Goal: Task Accomplishment & Management: Use online tool/utility

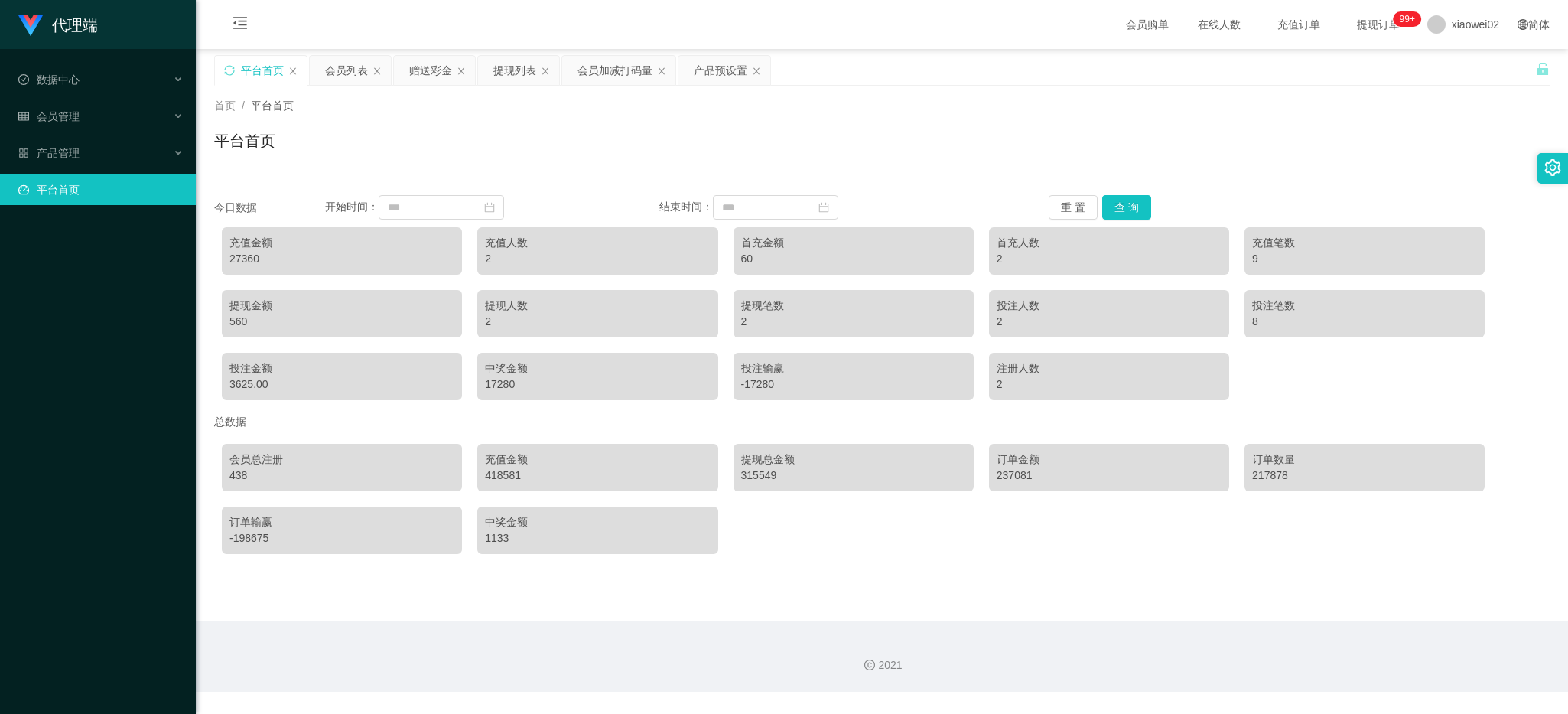
drag, startPoint x: 673, startPoint y: 115, endPoint x: 602, endPoint y: 120, distance: 71.2
click at [673, 116] on div "首页 / 平台首页 / 平台首页" at bounding box center [882, 131] width 1336 height 67
click at [81, 117] on div "会员管理" at bounding box center [97, 116] width 196 height 31
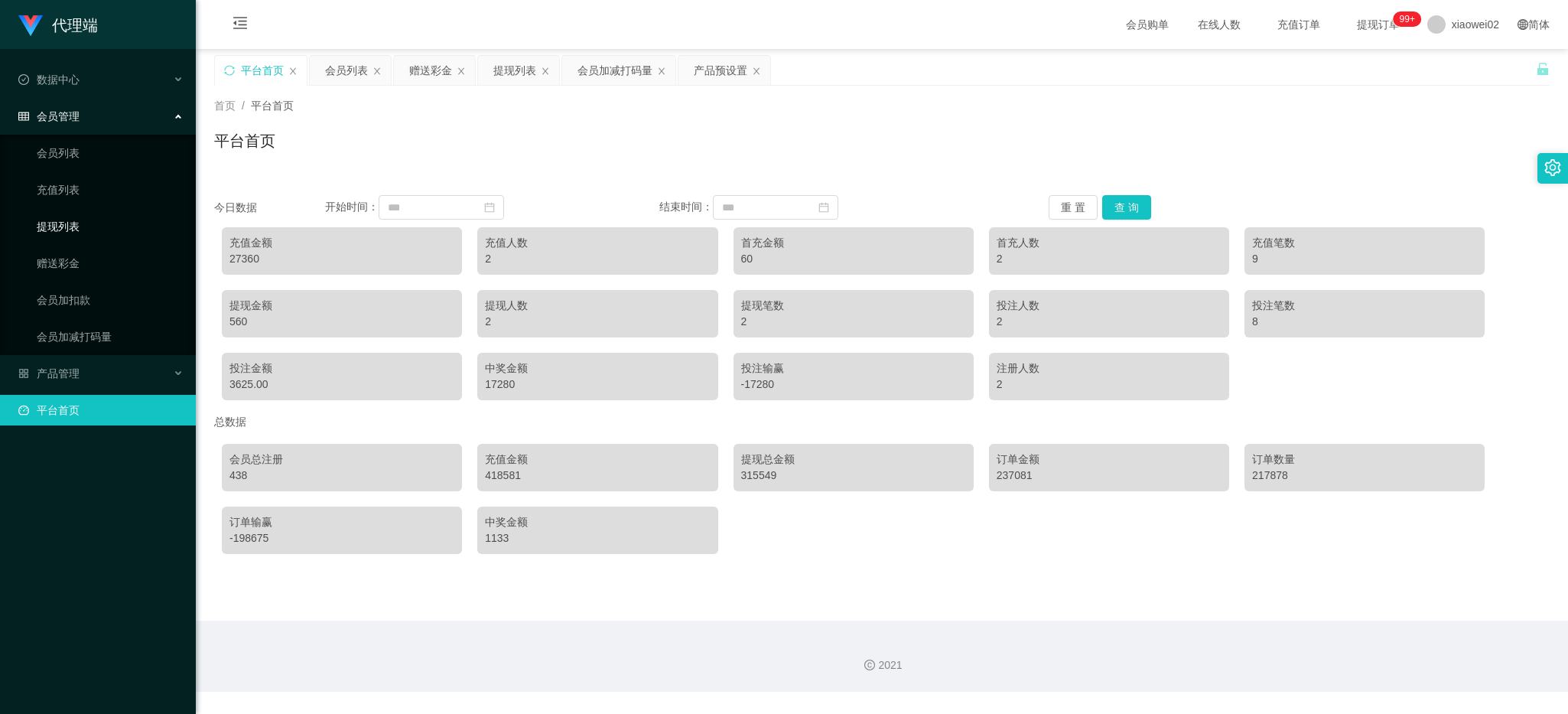
click at [71, 224] on link "提现列表" at bounding box center [110, 226] width 147 height 31
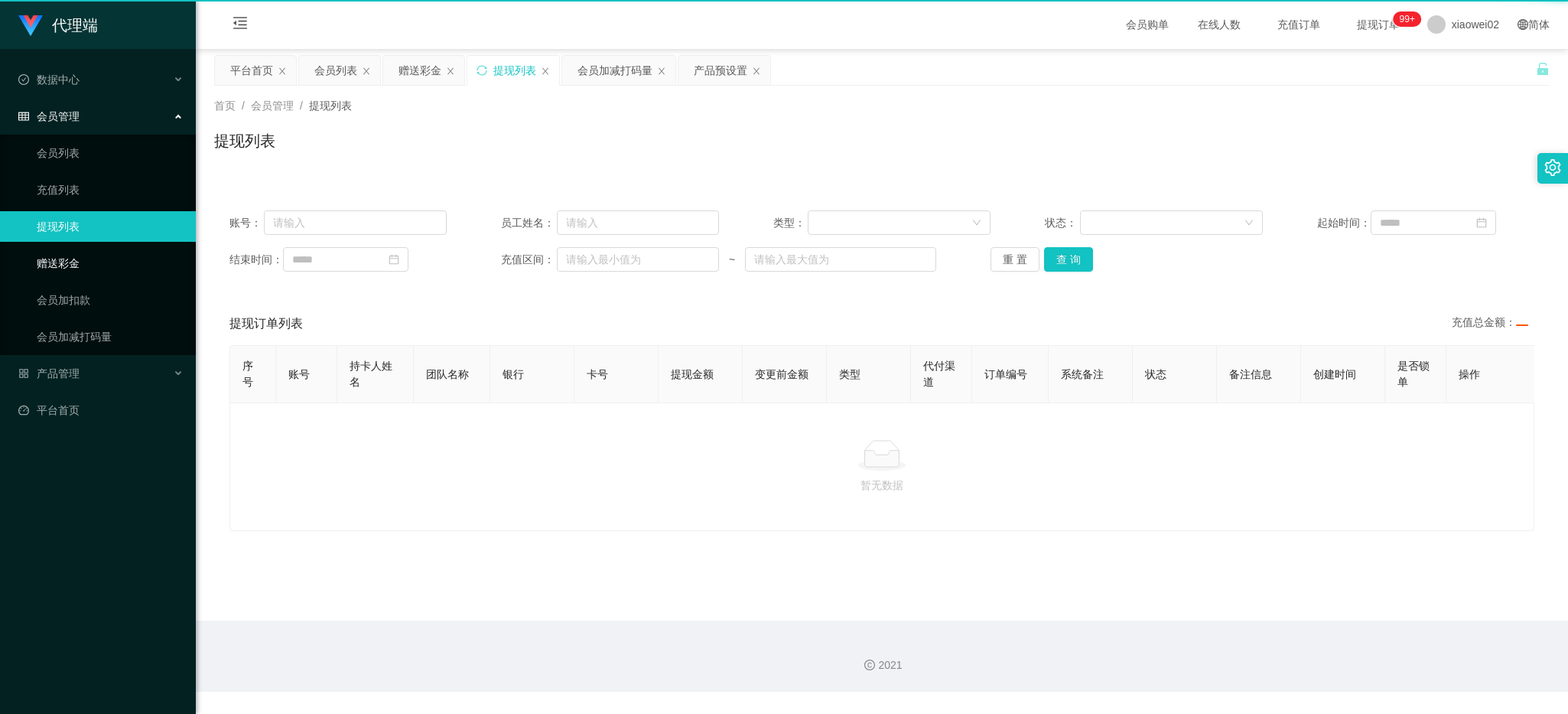
click at [78, 257] on link "赠送彩金" at bounding box center [110, 263] width 147 height 31
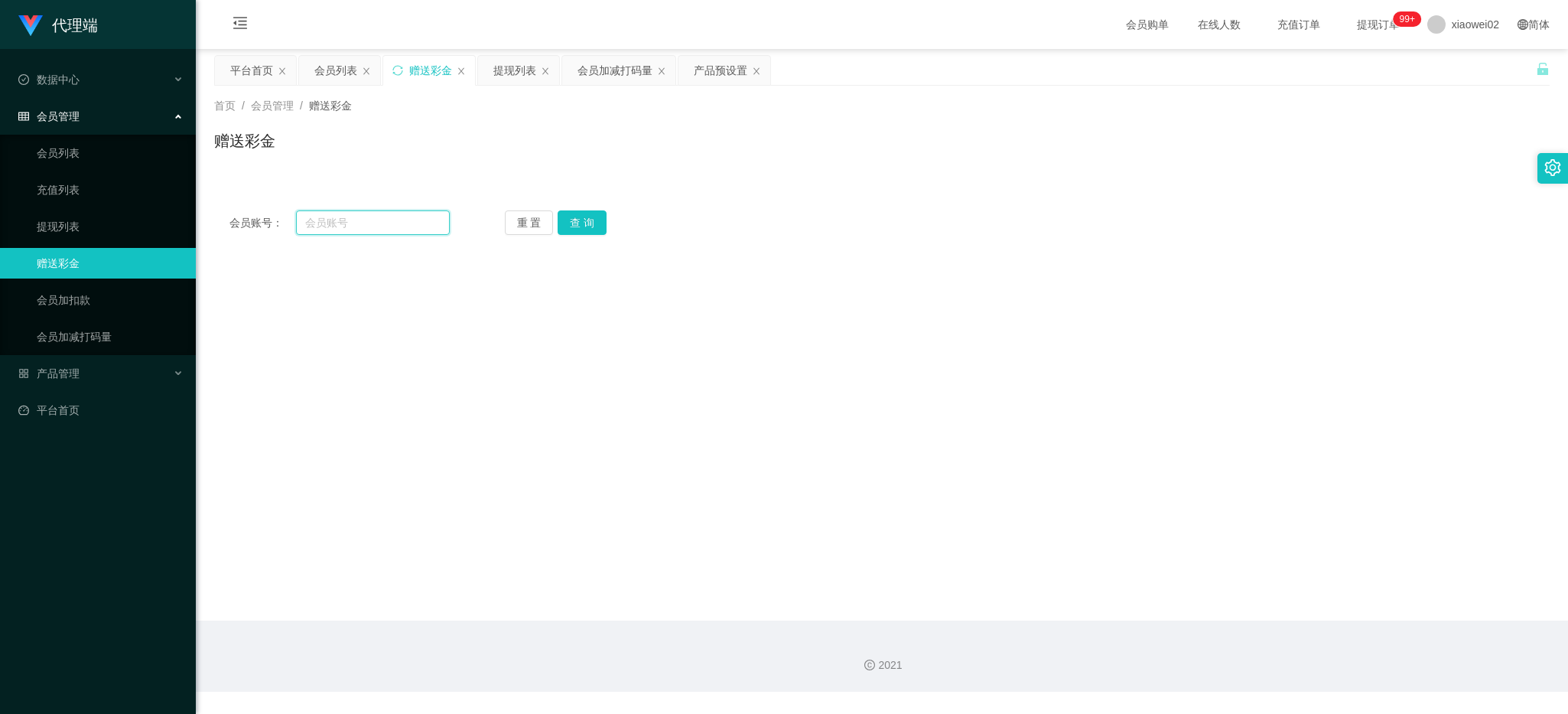
click at [334, 227] on input "text" at bounding box center [372, 222] width 154 height 25
paste input "Kelvin7878"
type input "Kelvin7878"
click at [564, 226] on button "查 询" at bounding box center [581, 222] width 49 height 25
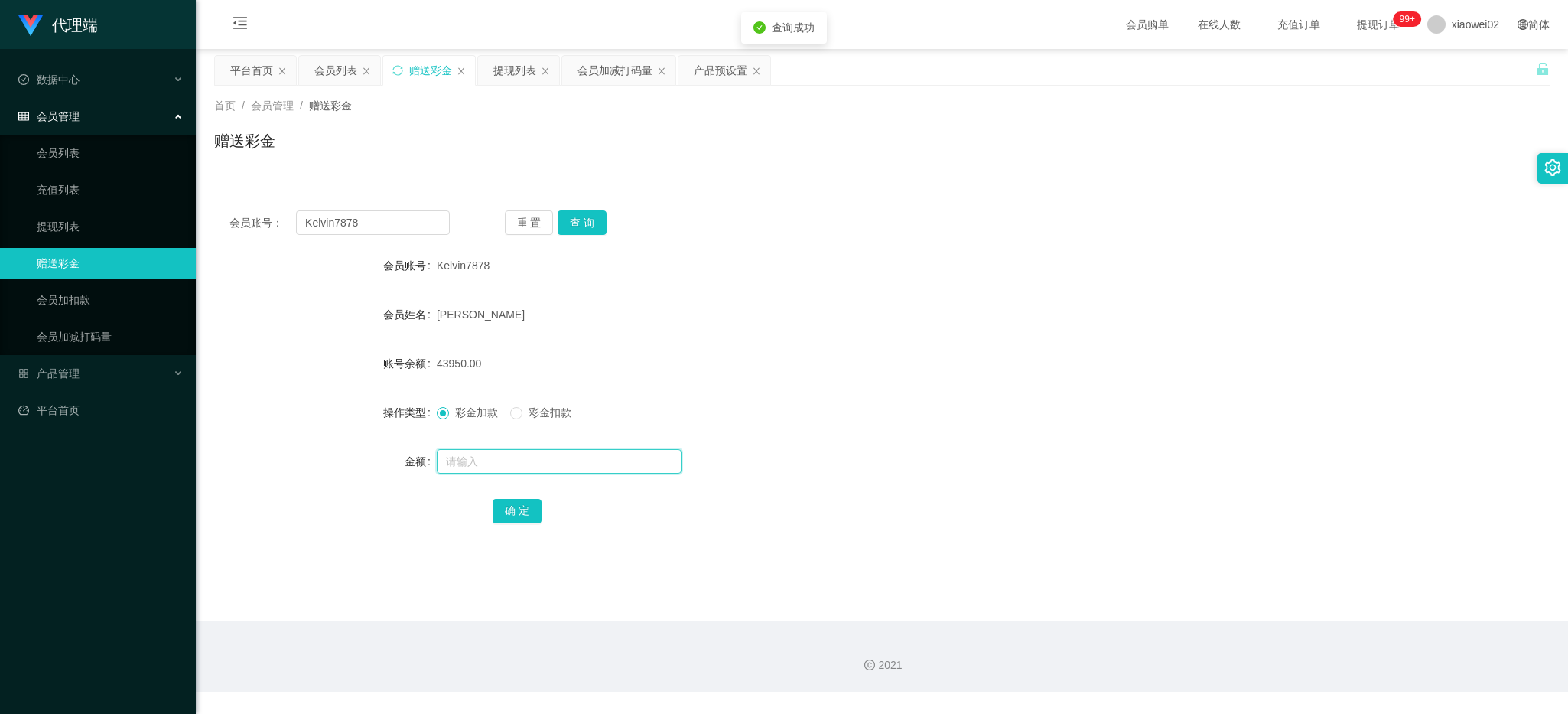
click at [520, 461] on input "text" at bounding box center [559, 461] width 244 height 25
type input "13185"
click at [522, 517] on button "确 定" at bounding box center [516, 510] width 49 height 25
click at [120, 414] on link "平台首页" at bounding box center [100, 409] width 165 height 31
